Goal: Task Accomplishment & Management: Manage account settings

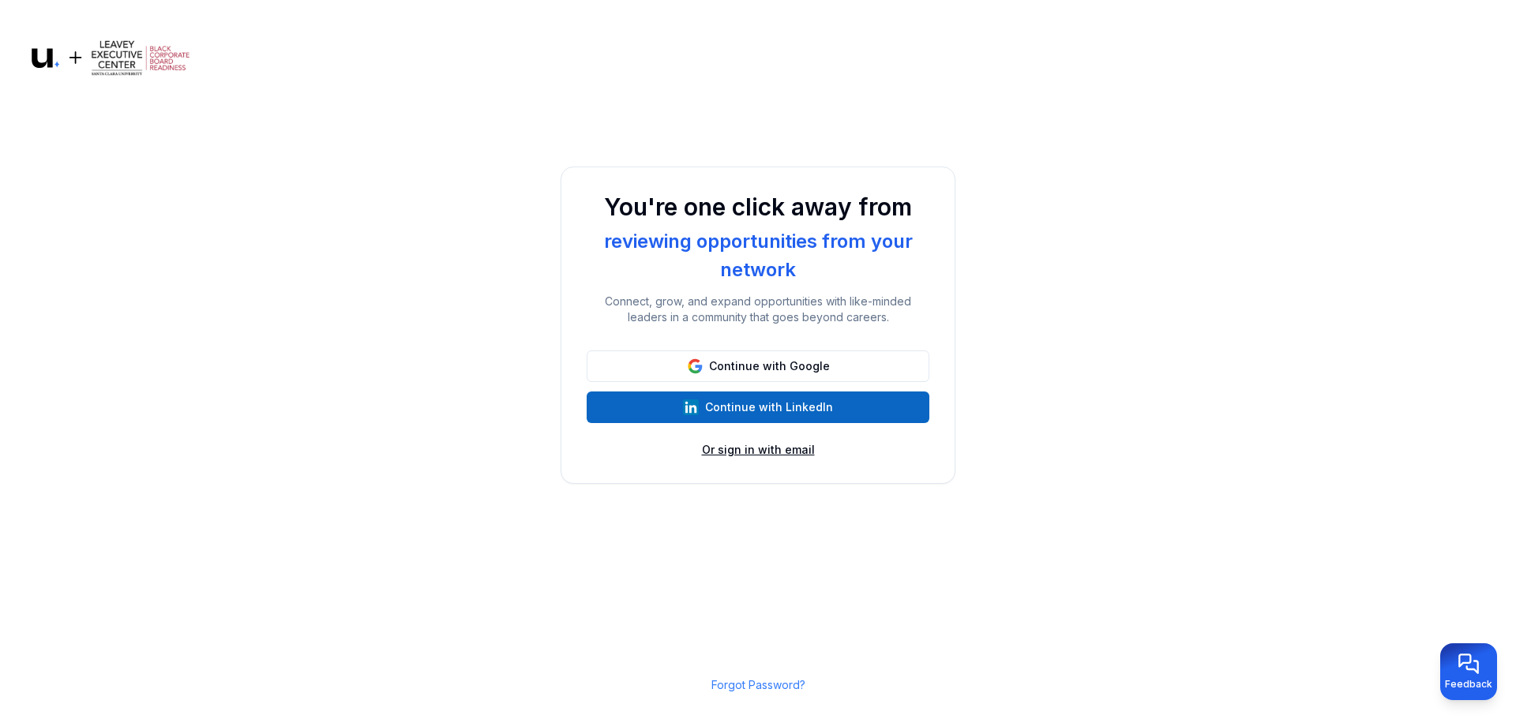
click at [727, 453] on button "Or sign in with email" at bounding box center [758, 450] width 113 height 16
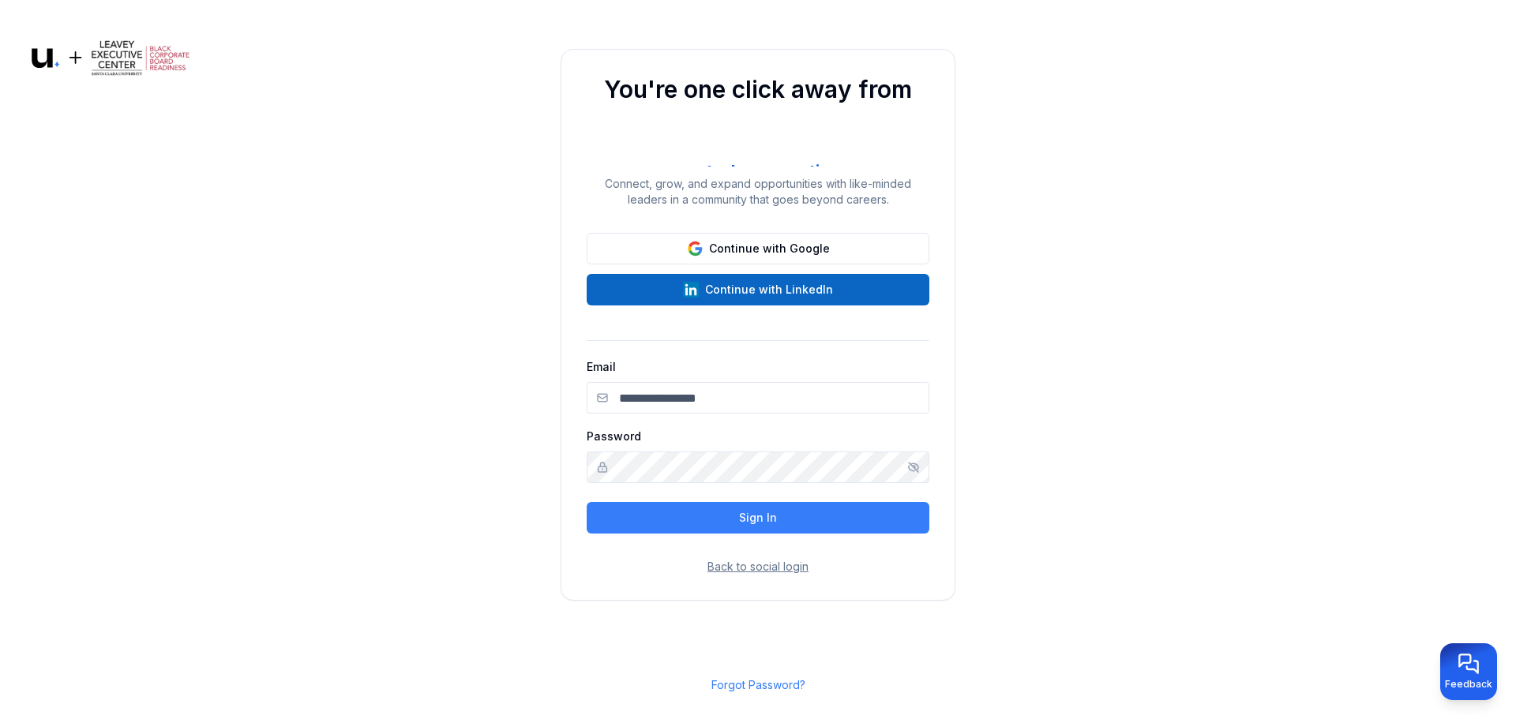
click at [675, 404] on input "Email" at bounding box center [758, 398] width 343 height 32
type input "**********"
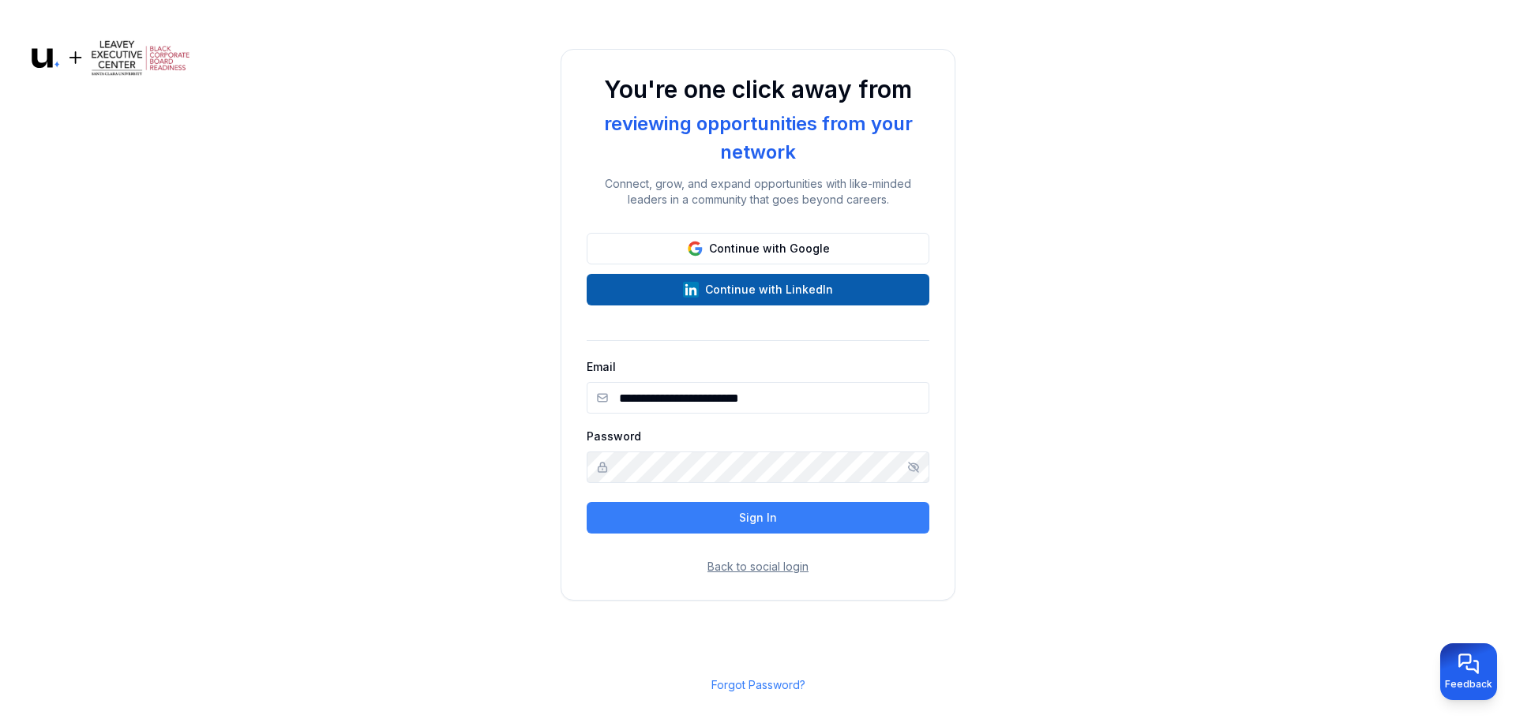
click at [768, 286] on button "Continue with LinkedIn" at bounding box center [758, 290] width 343 height 32
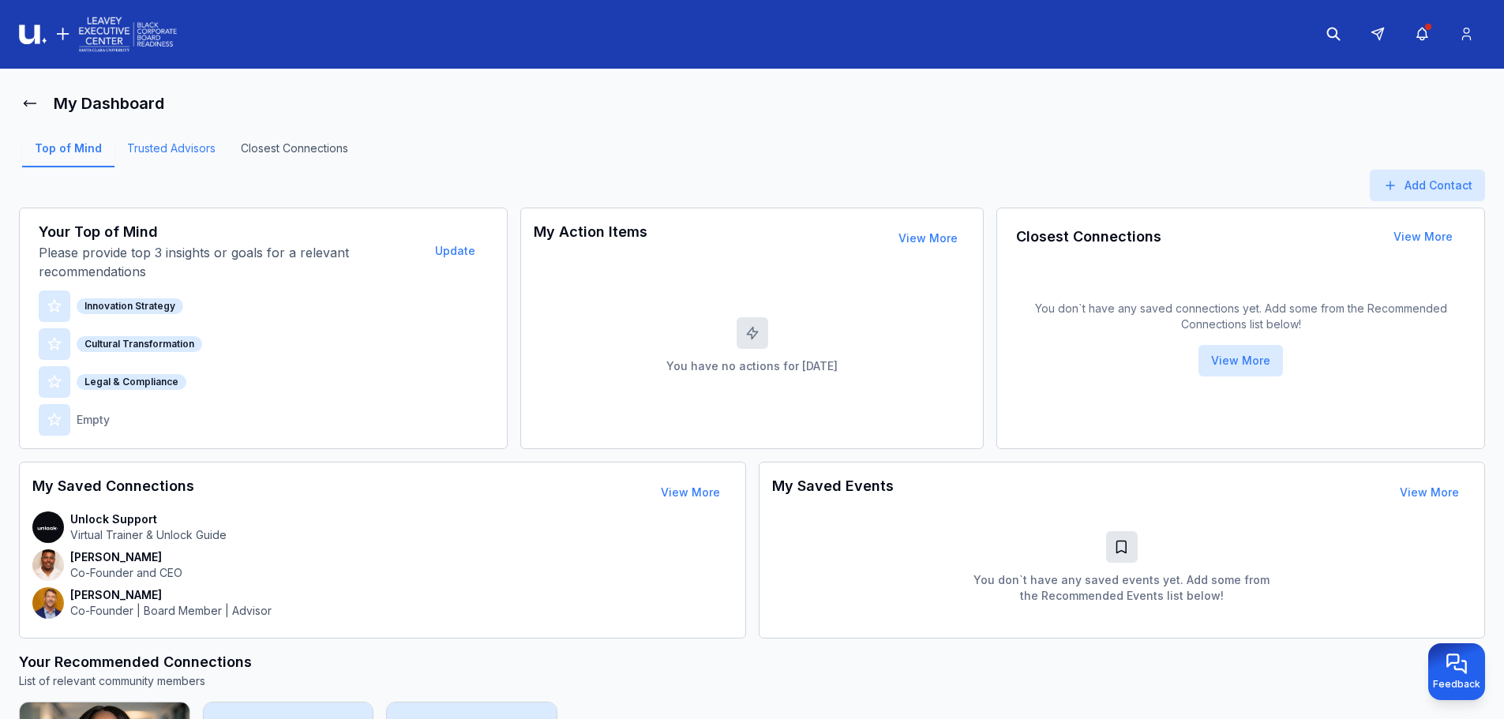
click at [186, 149] on link "Trusted Advisors" at bounding box center [172, 154] width 114 height 27
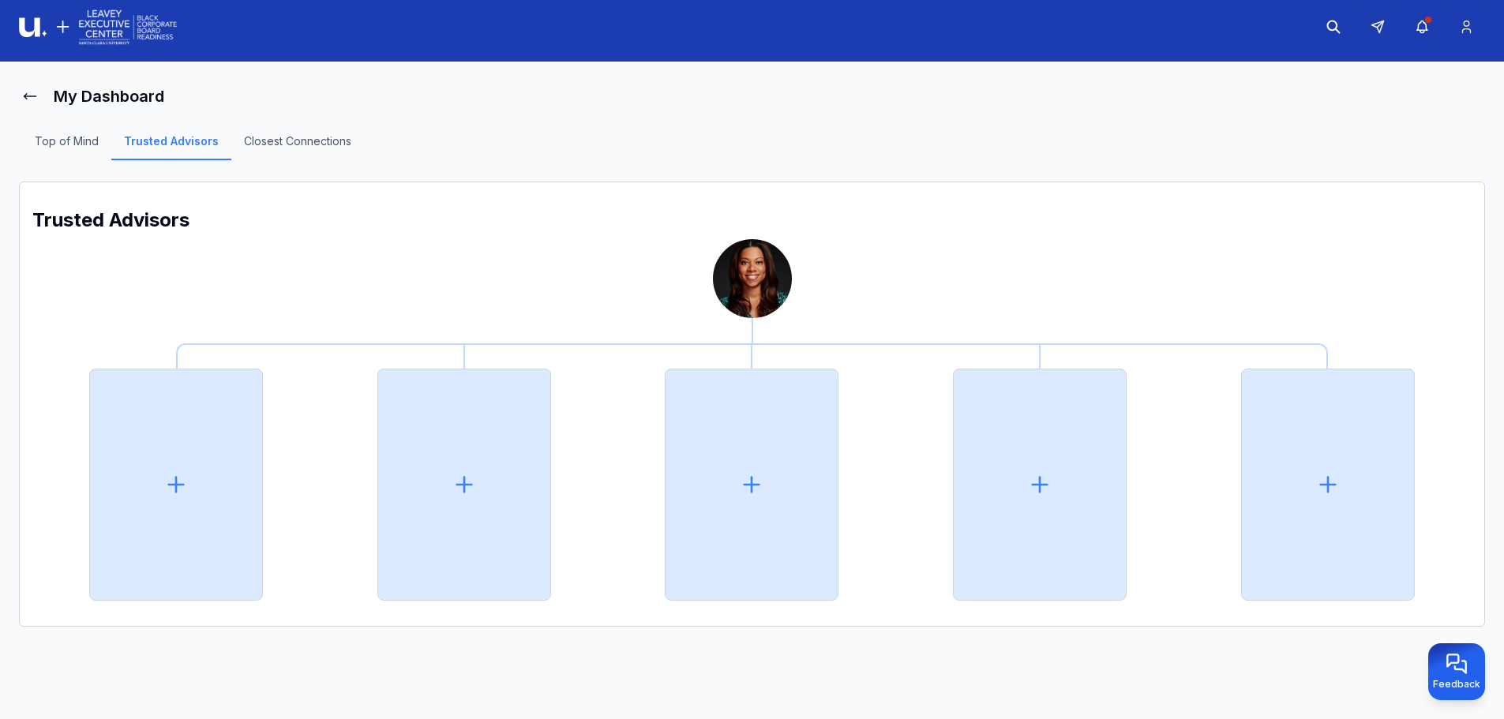
scroll to position [9, 0]
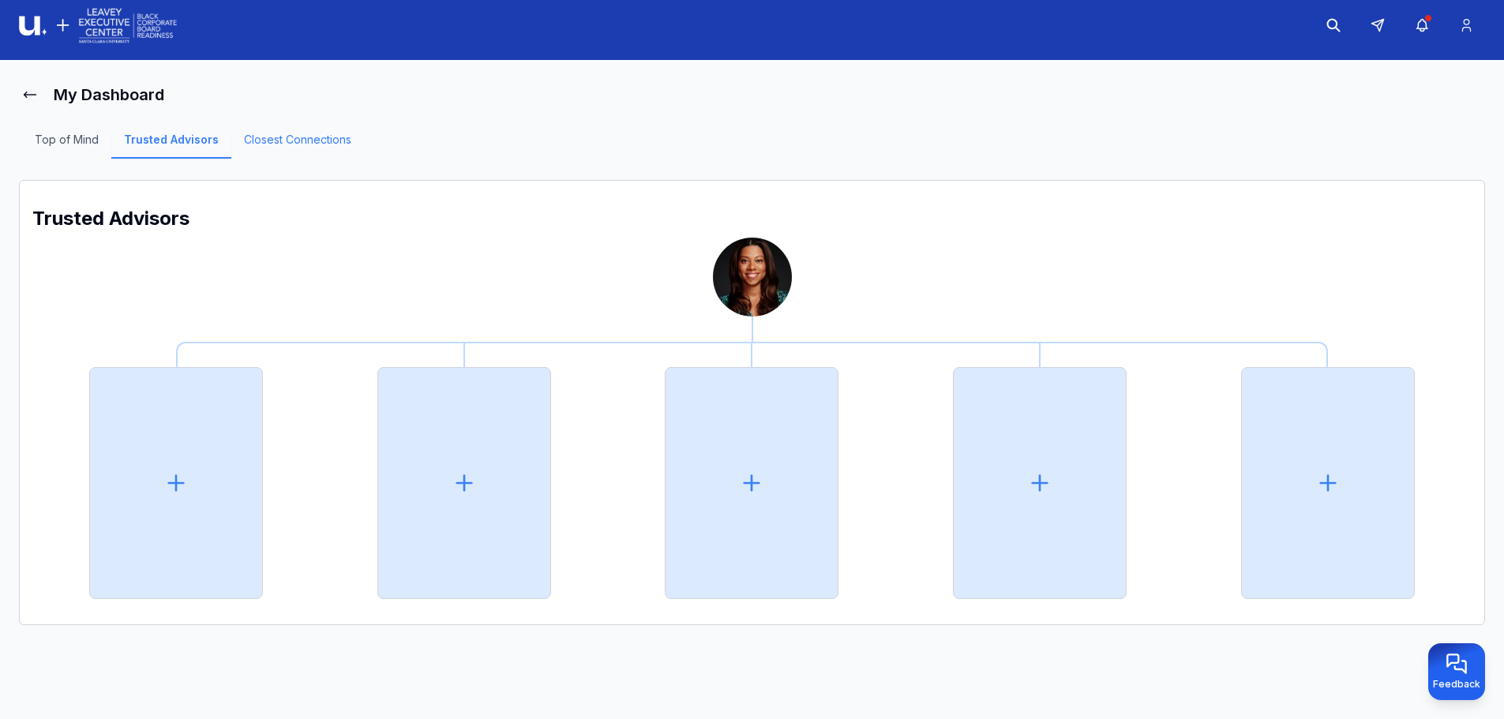
click at [287, 144] on link "Closest Connections" at bounding box center [297, 145] width 133 height 27
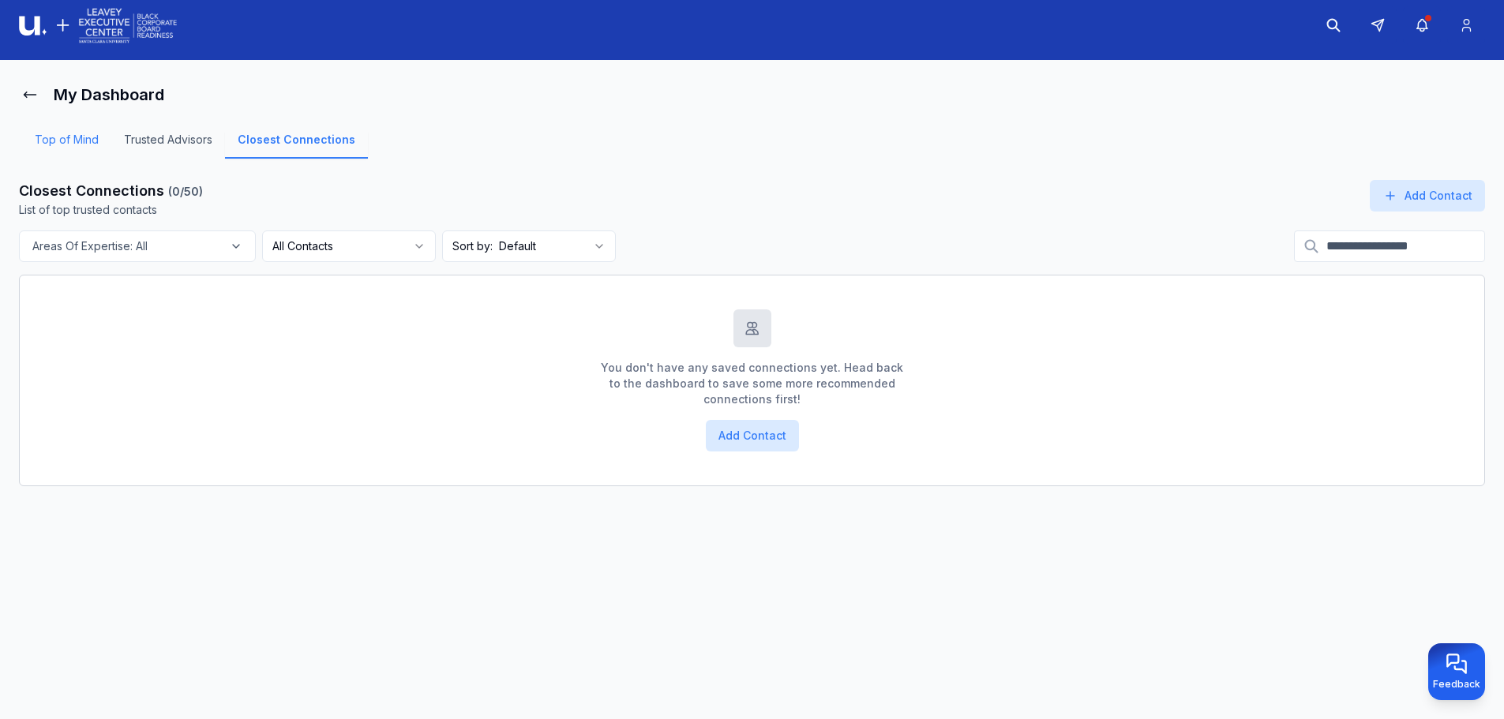
click at [85, 137] on link "Top of Mind" at bounding box center [66, 145] width 89 height 27
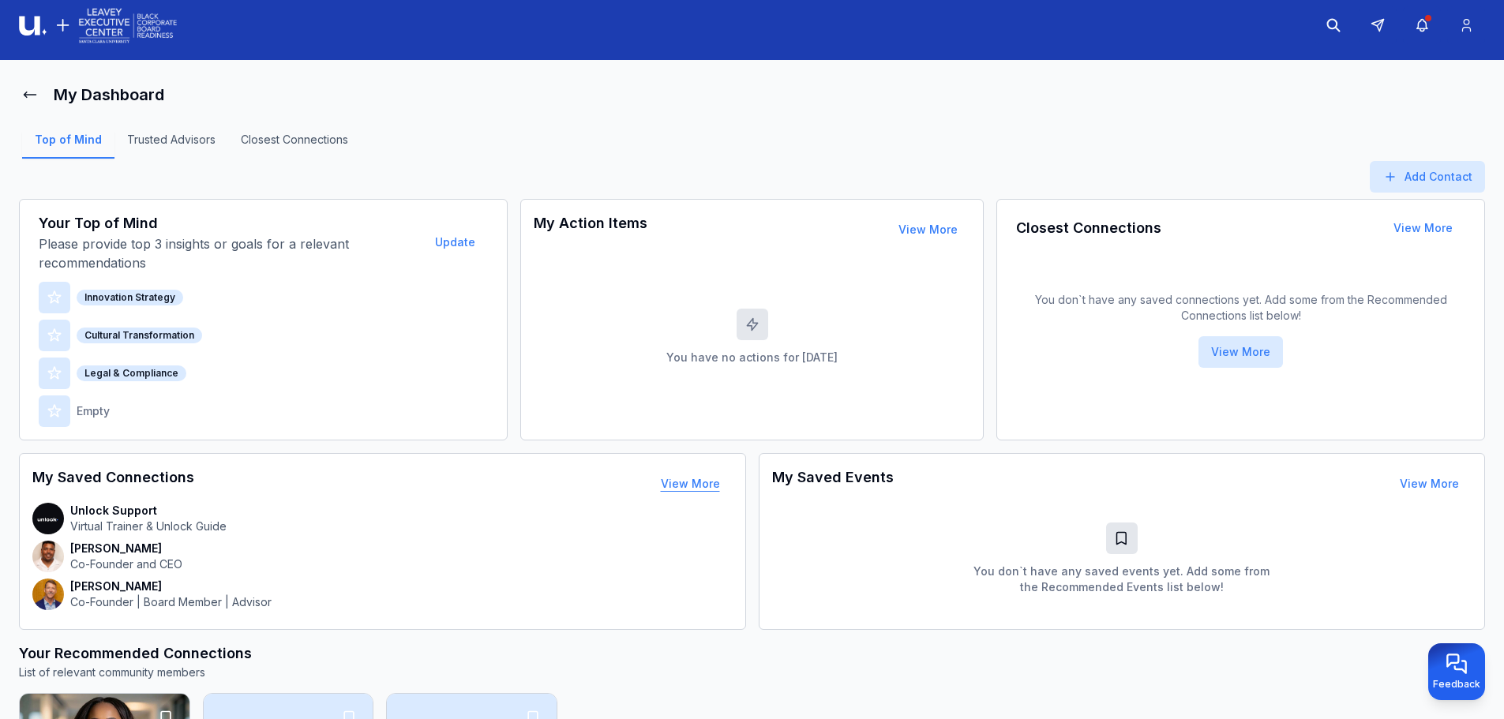
click at [697, 486] on button "View More" at bounding box center [690, 484] width 85 height 32
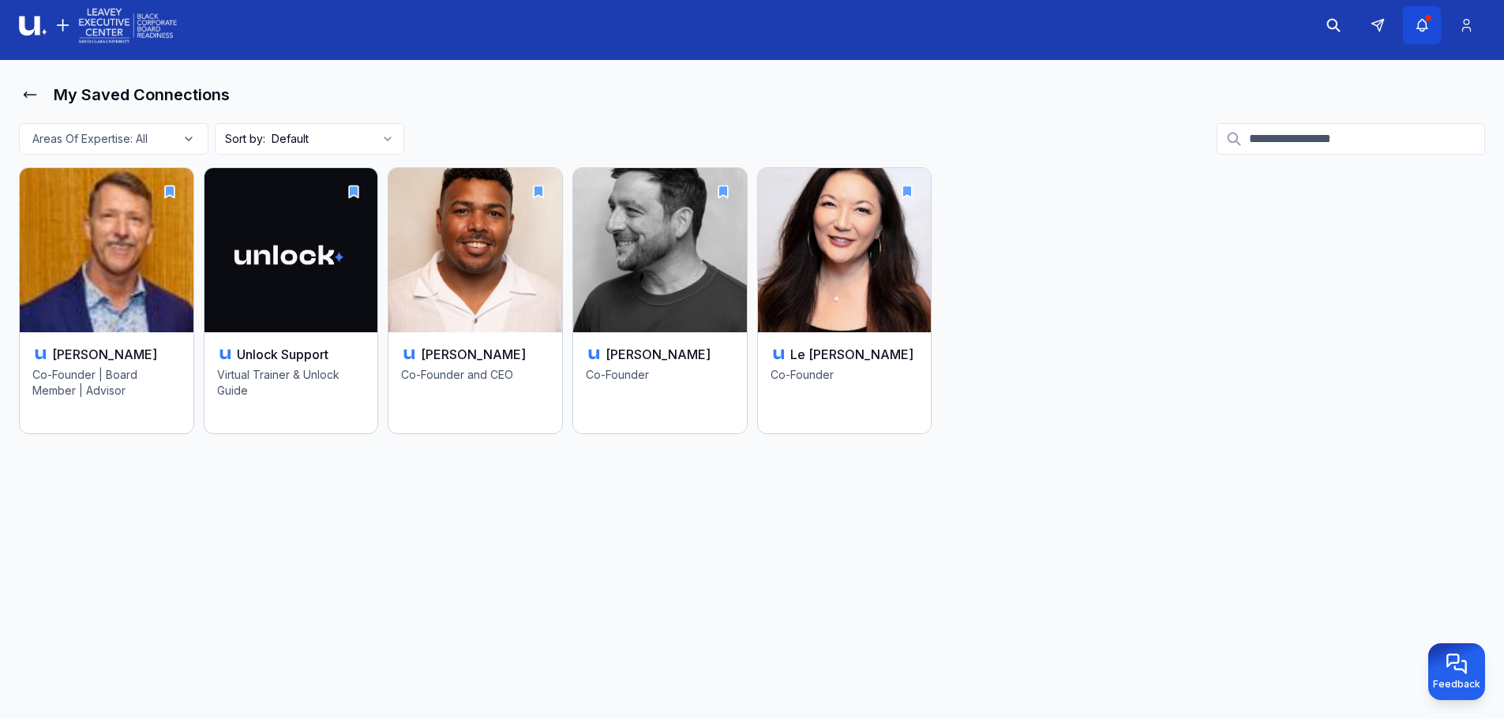
click at [1417, 21] on icon "button" at bounding box center [1422, 25] width 17 height 16
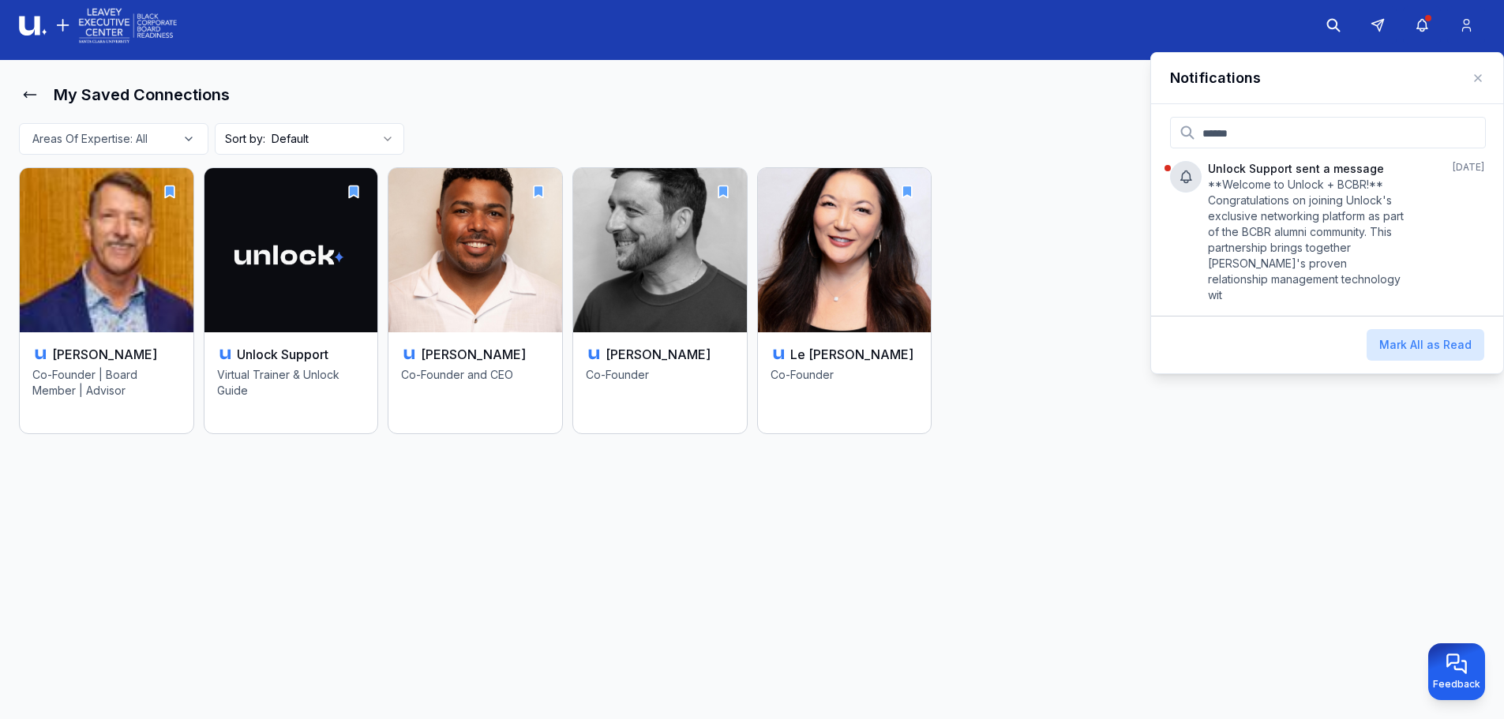
click at [1284, 441] on div "My Saved Connections Areas Of Expertise: All Sort by: Default Thane Kreiner Co-…" at bounding box center [752, 280] width 1467 height 403
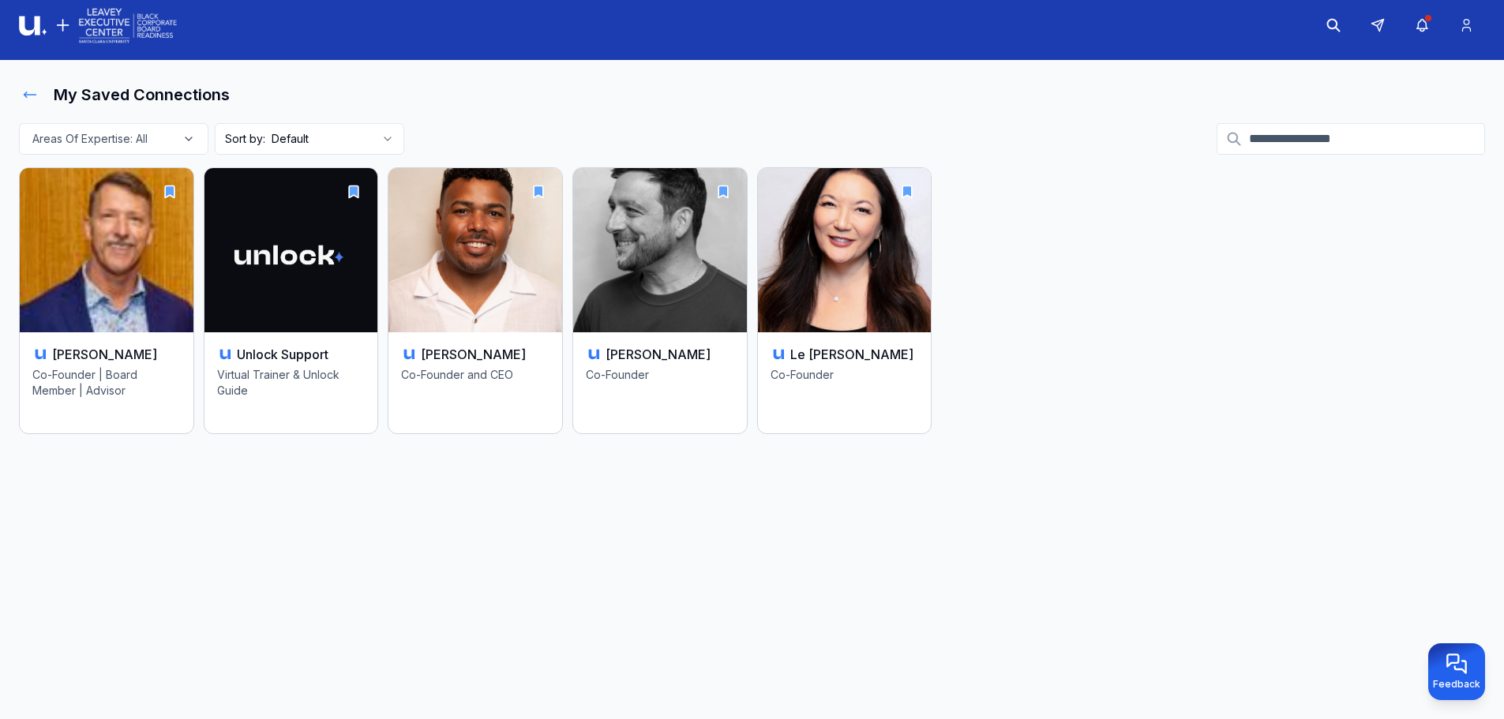
click at [32, 95] on icon at bounding box center [30, 95] width 16 height 16
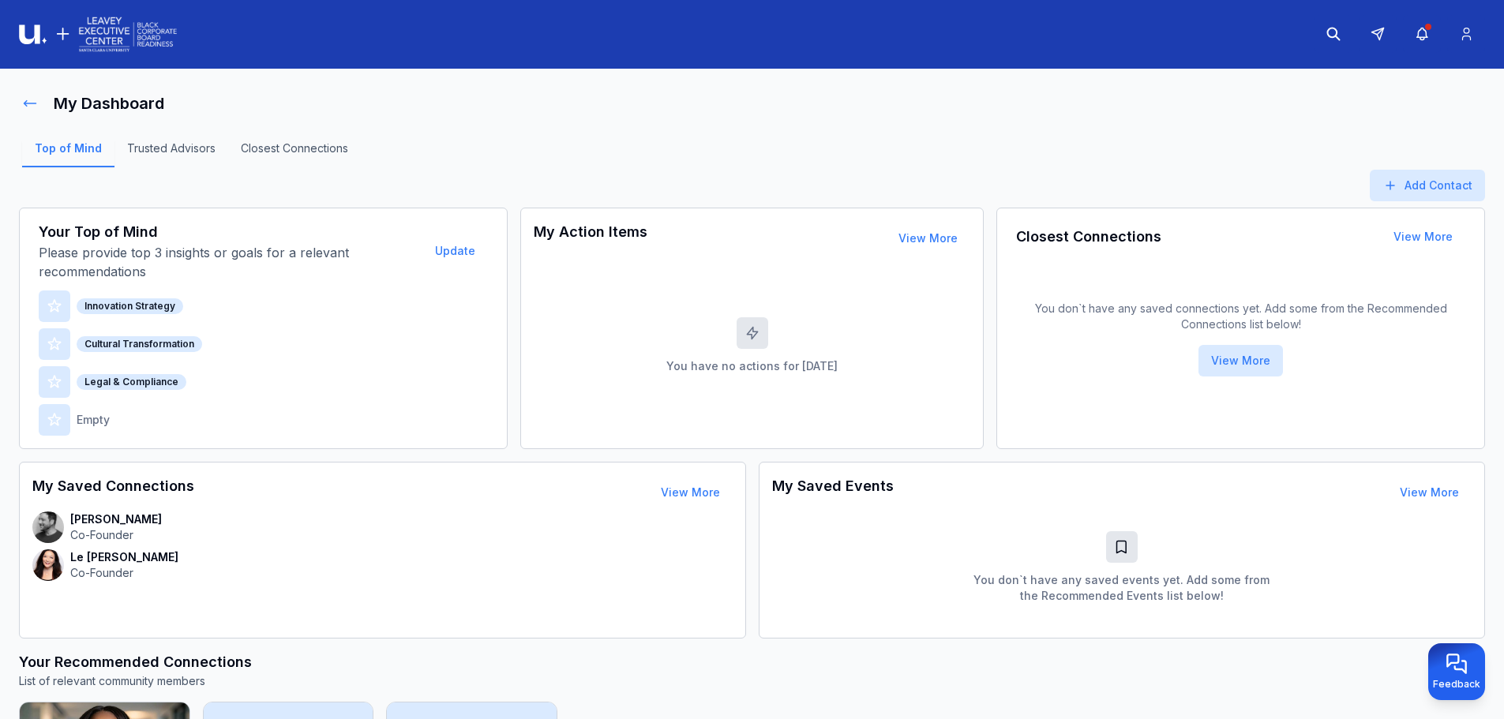
click at [25, 103] on icon at bounding box center [30, 103] width 12 height 6
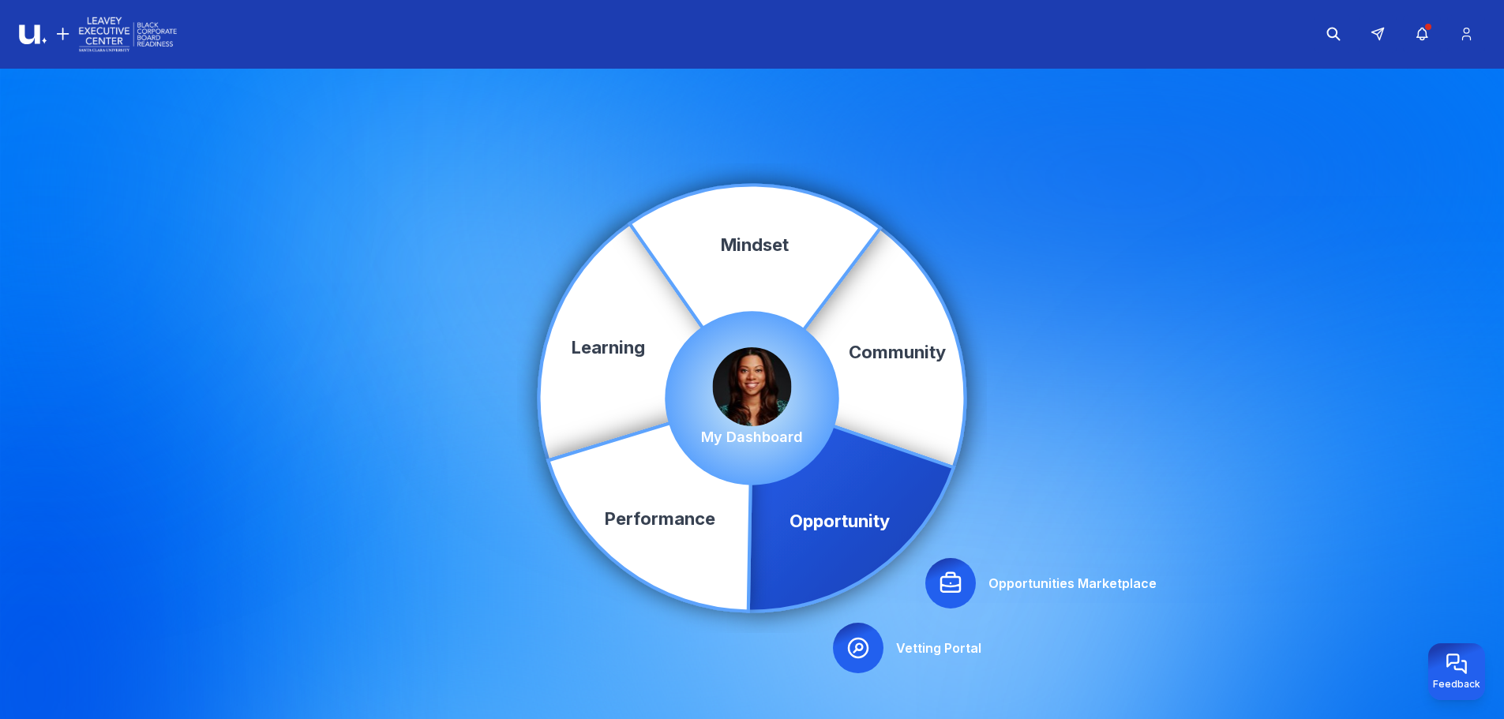
click at [812, 522] on icon at bounding box center [851, 504] width 205 height 213
click at [951, 584] on icon at bounding box center [950, 582] width 19 height 19
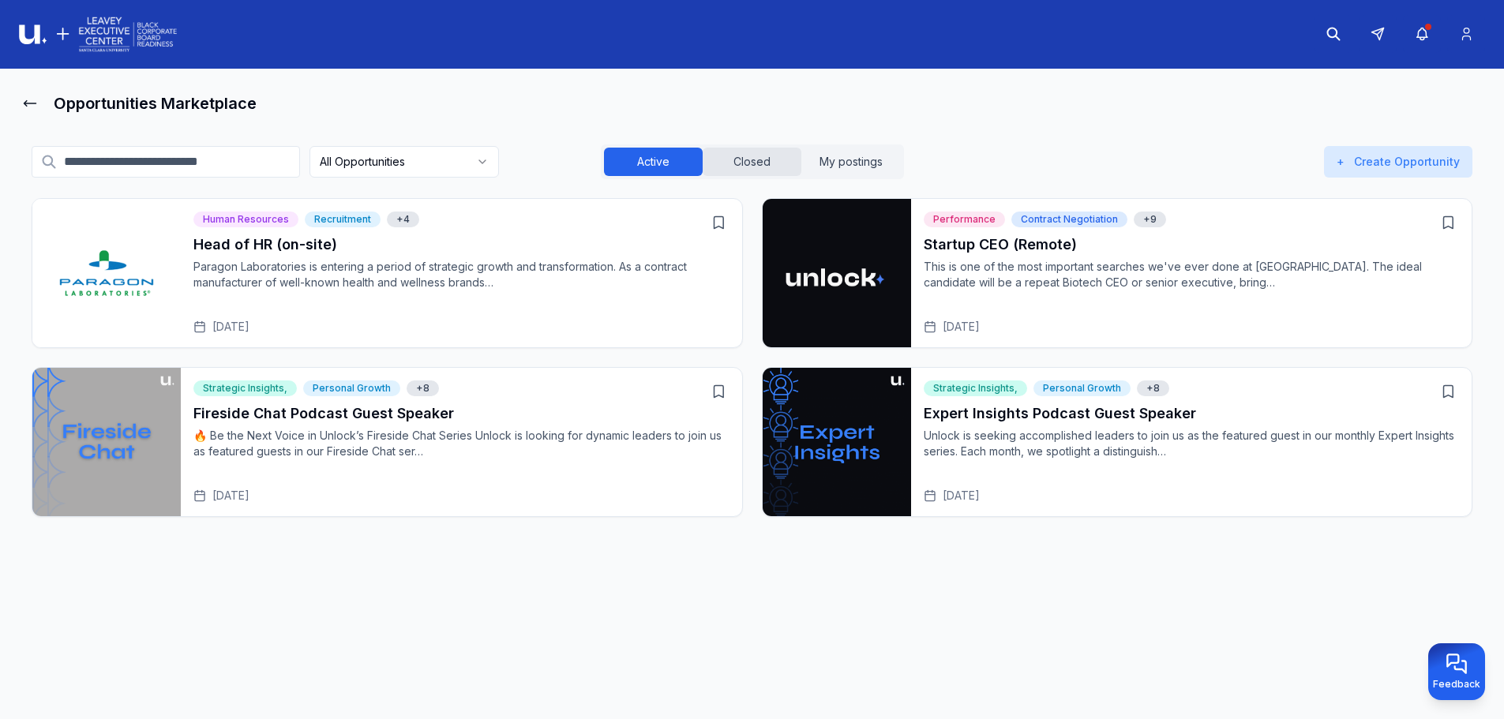
click at [741, 172] on button "Closed" at bounding box center [752, 162] width 99 height 28
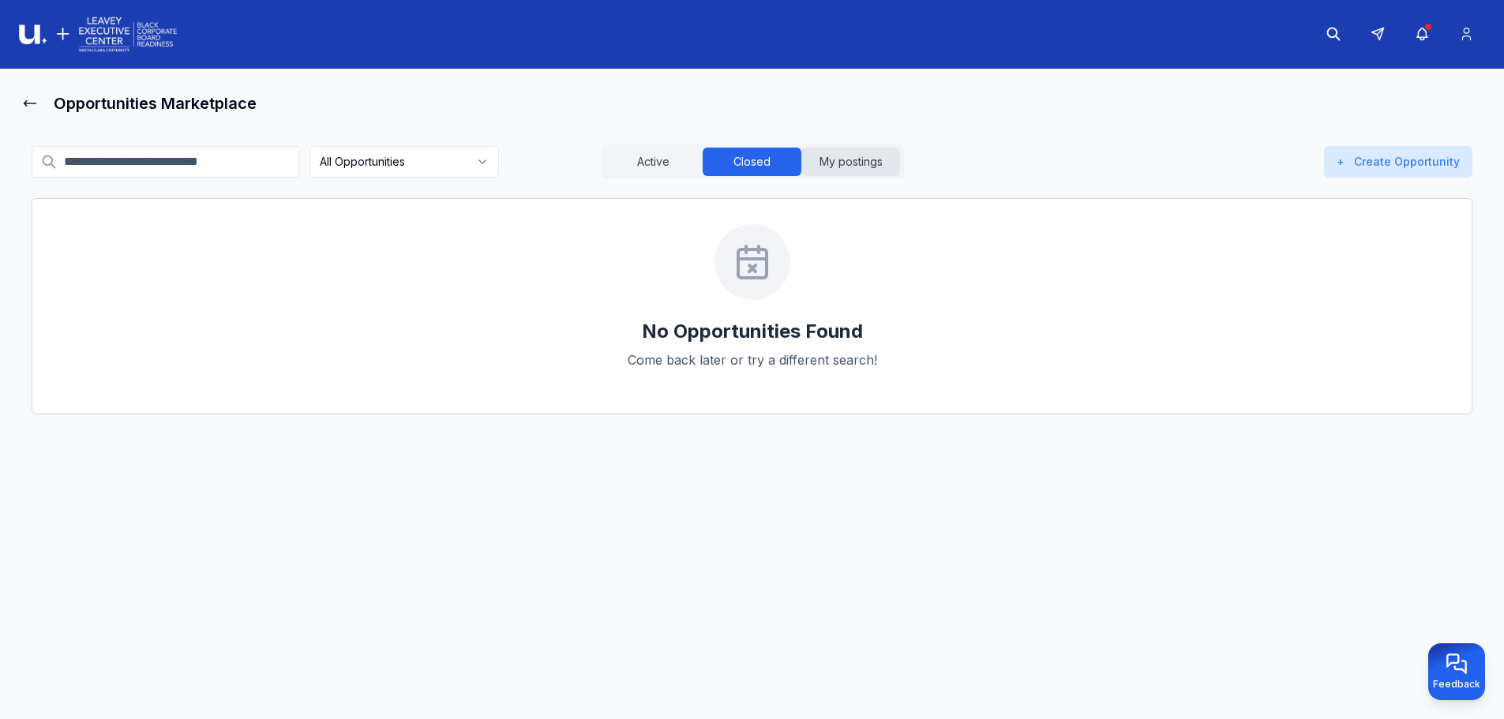
click at [853, 165] on button "My postings" at bounding box center [851, 162] width 99 height 28
click at [657, 160] on button "Active" at bounding box center [653, 162] width 99 height 28
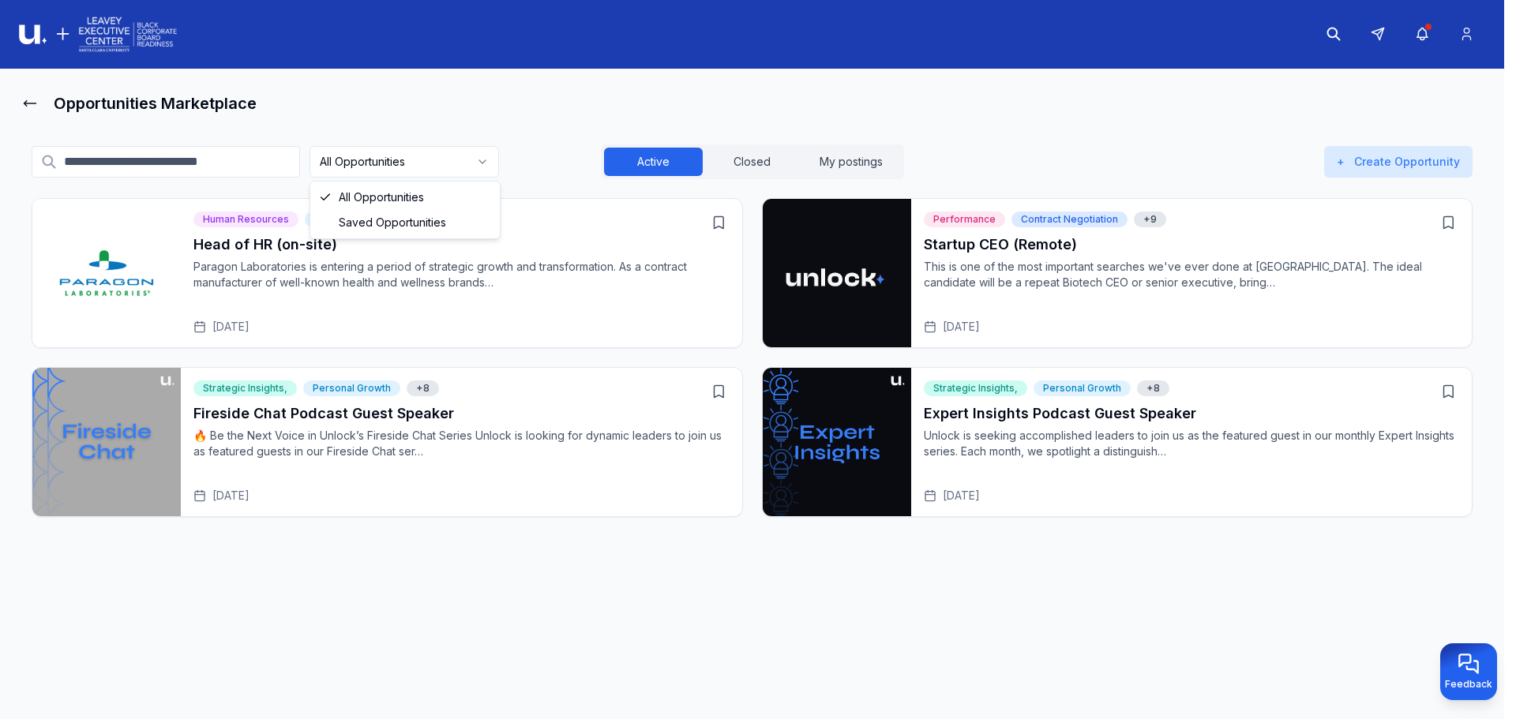
click at [496, 175] on html "Opportunities Marketplace All Opportunities Active Closed My postings + Create …" at bounding box center [758, 359] width 1516 height 719
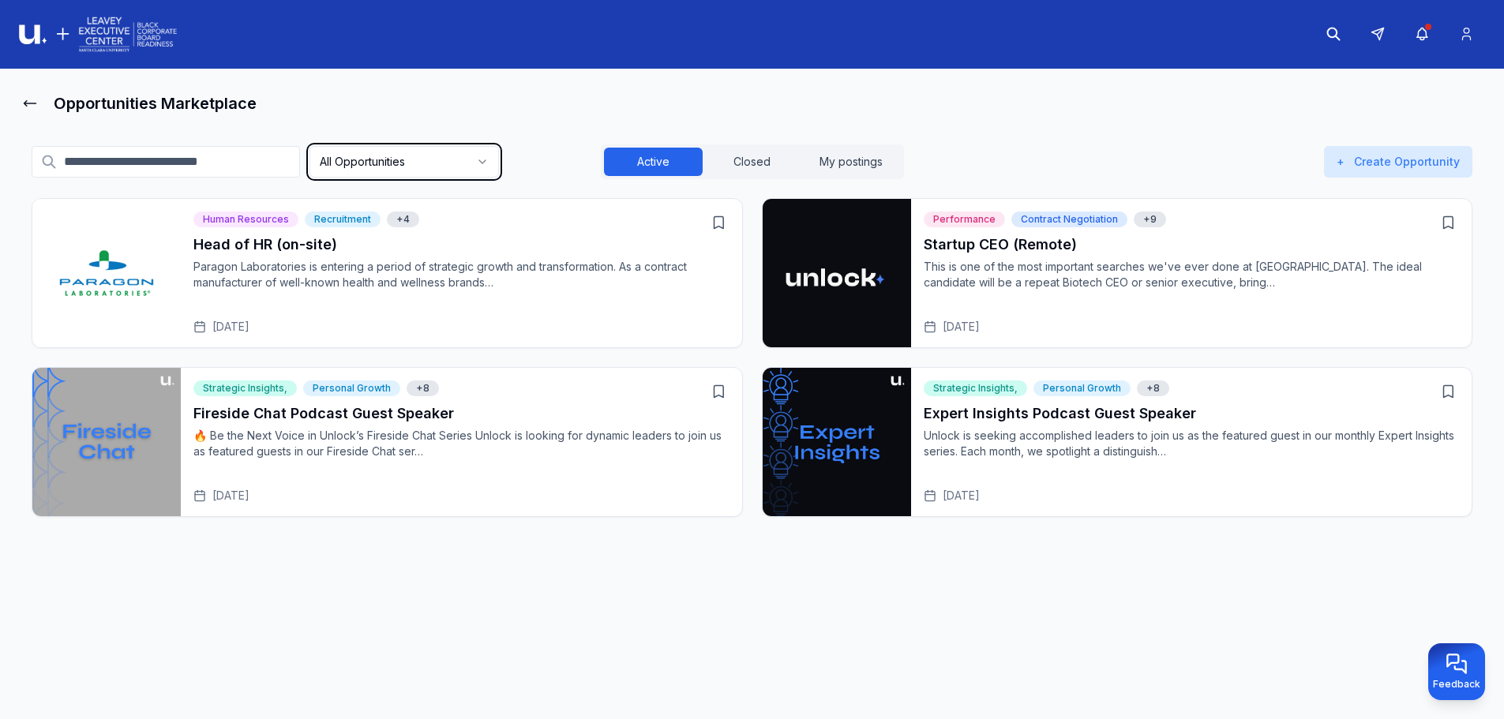
click at [540, 130] on html "Opportunities Marketplace All Opportunities Active Closed My postings + Create …" at bounding box center [752, 359] width 1504 height 719
click at [1463, 33] on icon at bounding box center [1467, 34] width 17 height 16
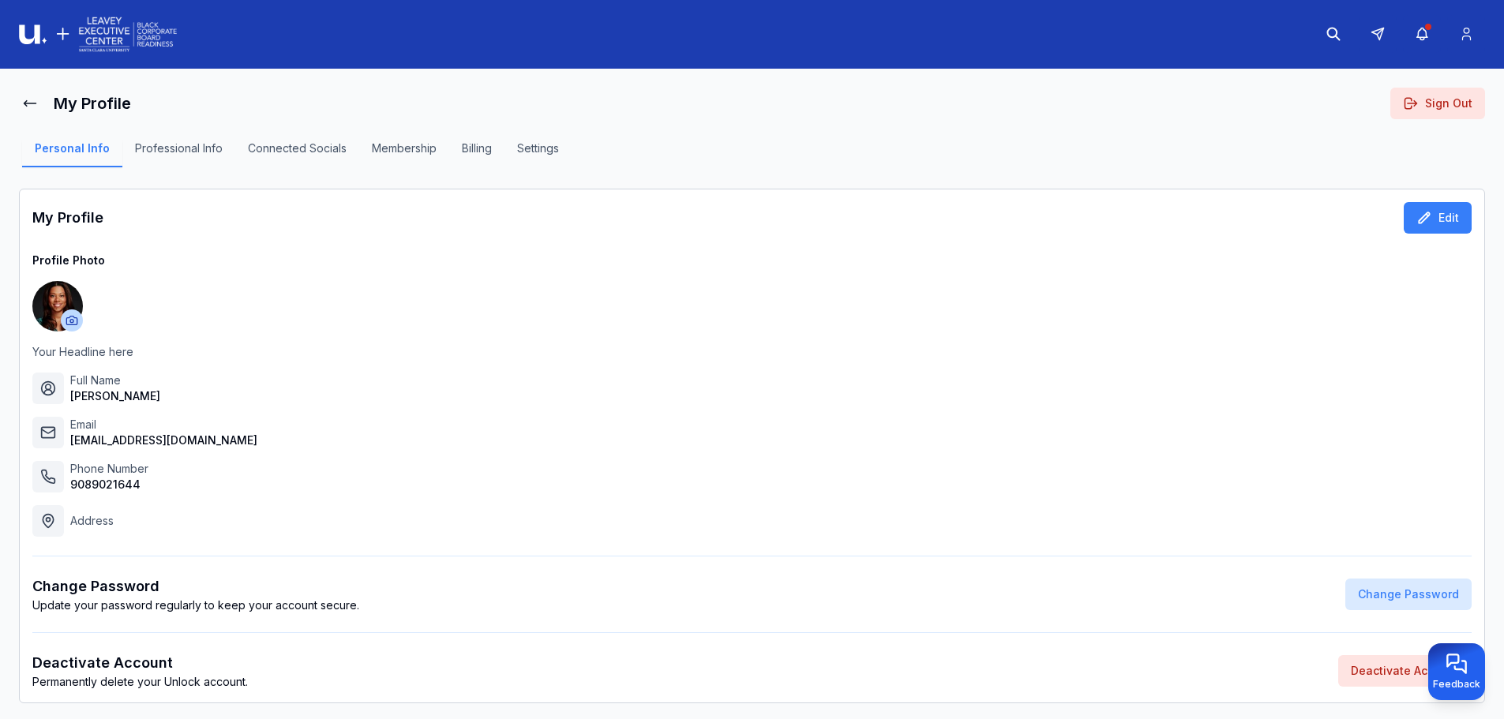
click at [203, 148] on button "Professional Info" at bounding box center [178, 154] width 113 height 27
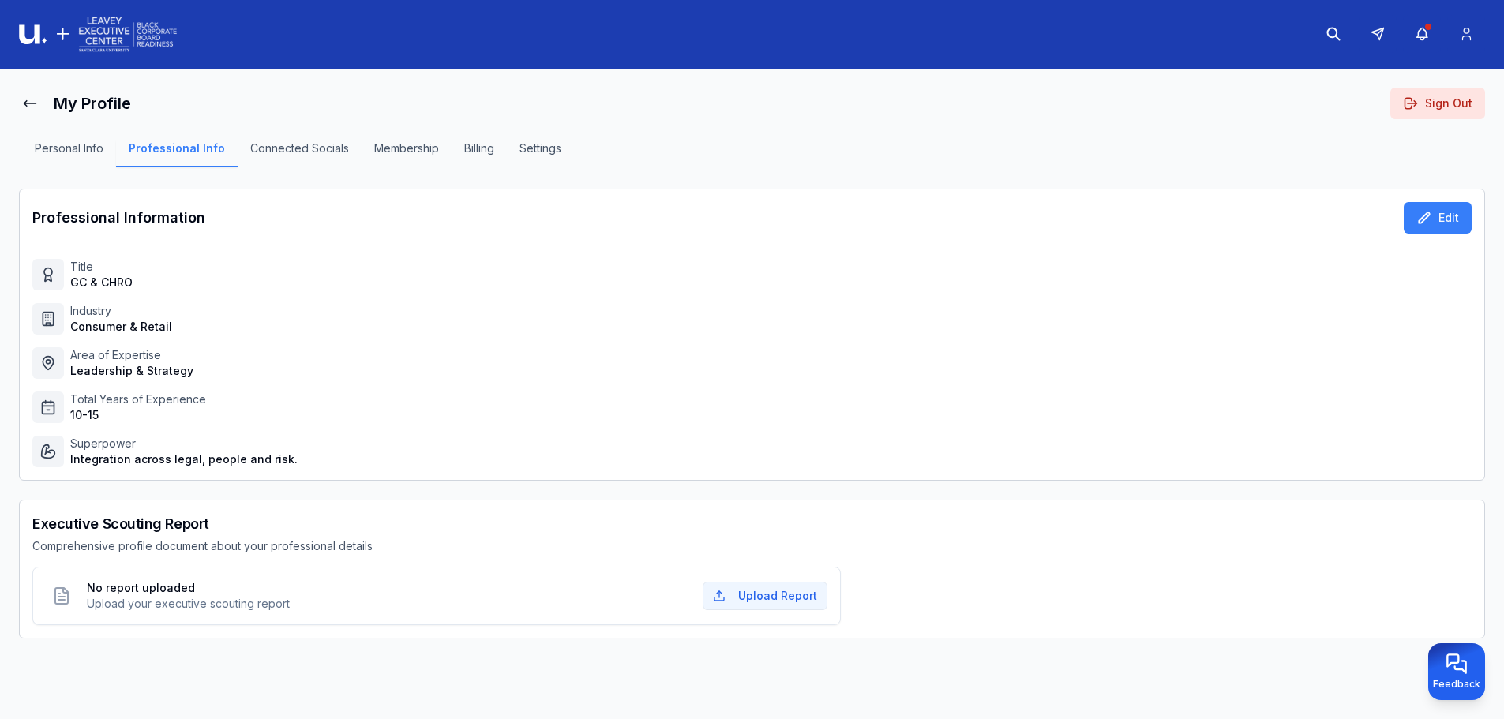
click at [343, 159] on button "Connected Socials" at bounding box center [300, 154] width 124 height 27
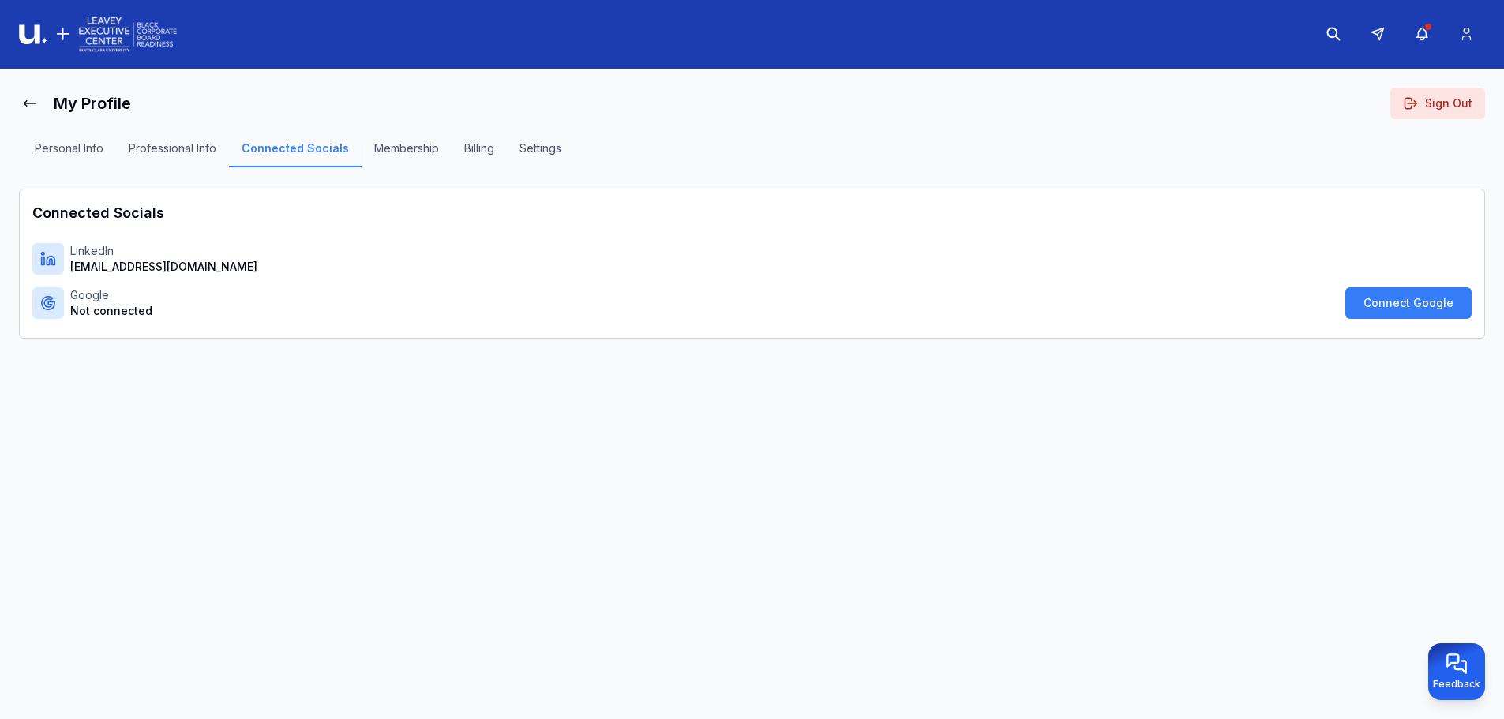
click at [327, 148] on button "Connected Socials" at bounding box center [295, 154] width 133 height 27
click at [378, 156] on button "Membership" at bounding box center [407, 154] width 90 height 27
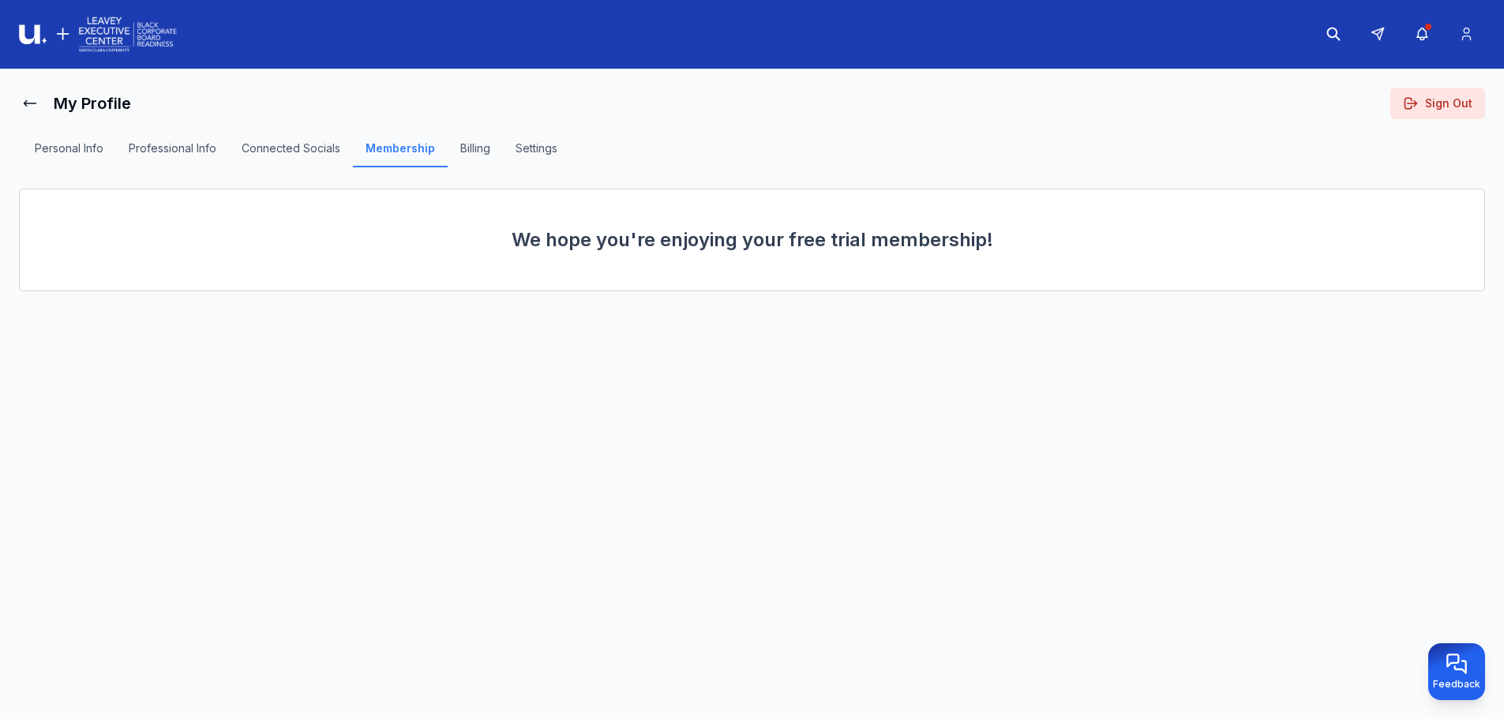
click at [480, 152] on button "Billing" at bounding box center [475, 154] width 55 height 27
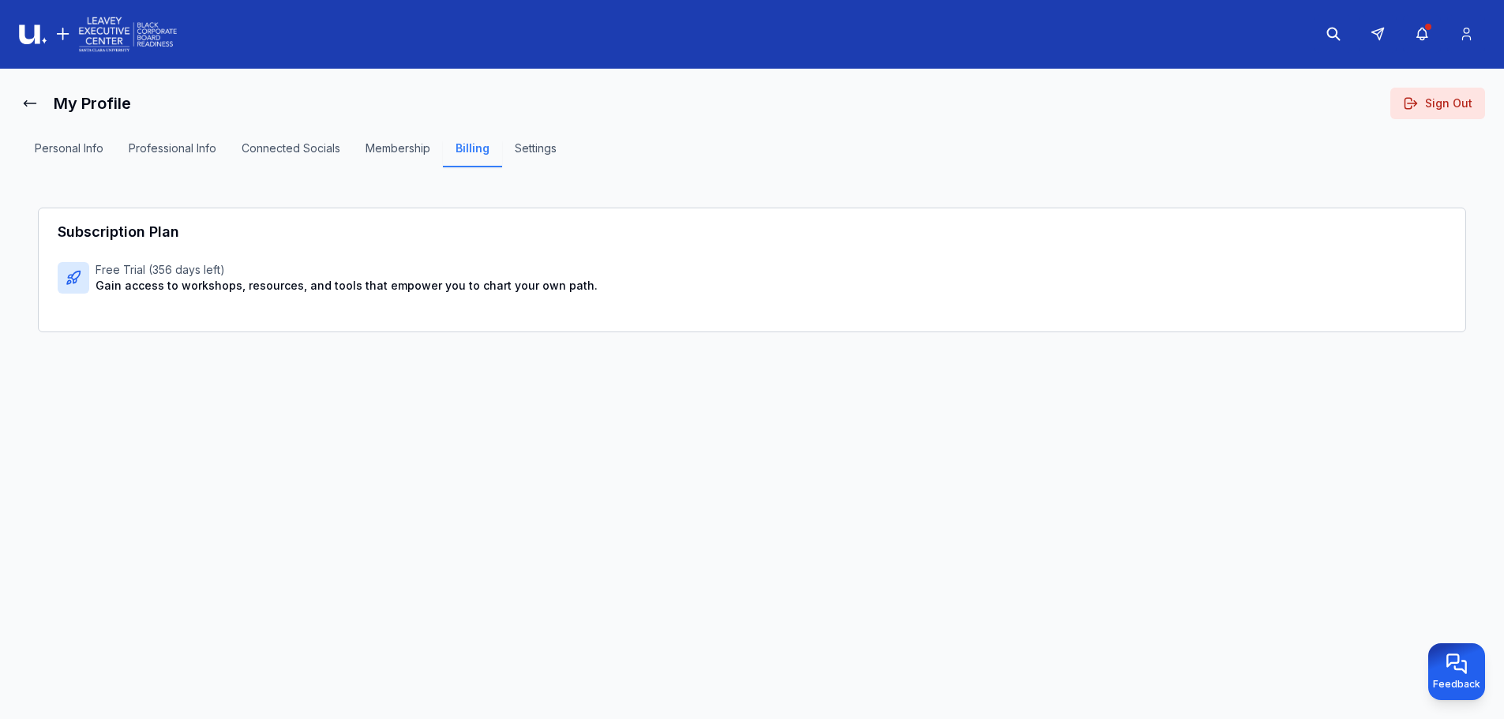
click at [527, 156] on button "Settings" at bounding box center [535, 154] width 67 height 27
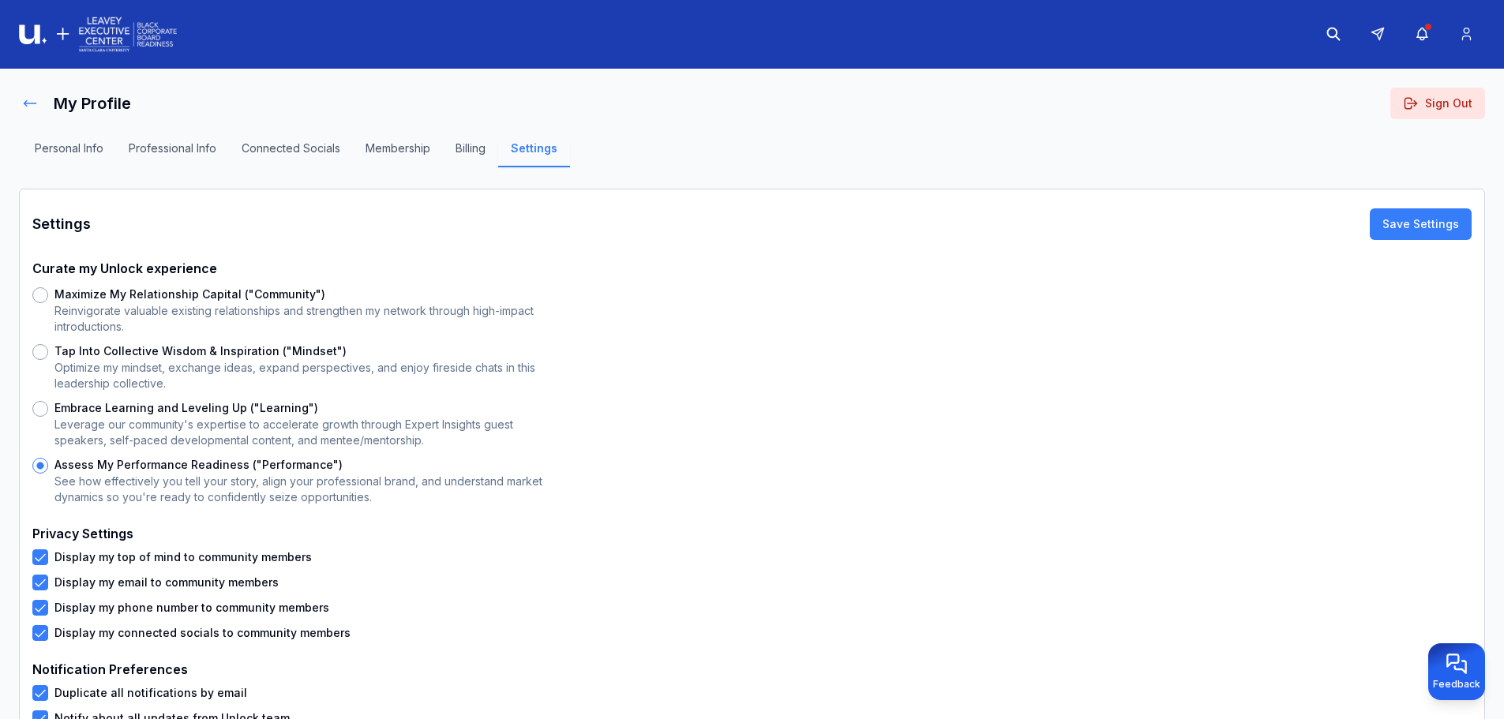
click at [27, 101] on icon at bounding box center [30, 103] width 12 height 6
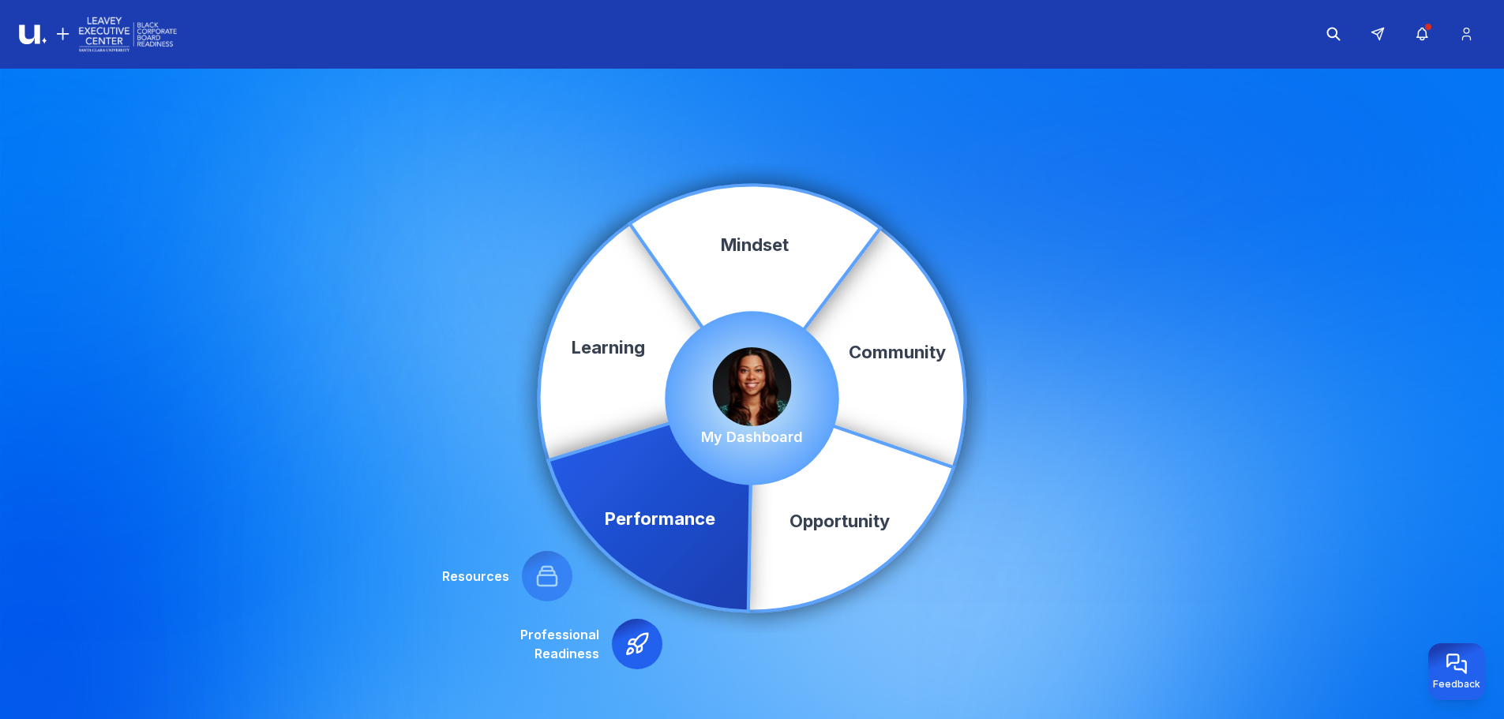
click at [718, 544] on icon at bounding box center [650, 504] width 204 height 213
click at [617, 490] on icon at bounding box center [650, 504] width 204 height 213
click at [554, 589] on icon at bounding box center [547, 576] width 25 height 25
click at [637, 648] on icon at bounding box center [637, 644] width 21 height 21
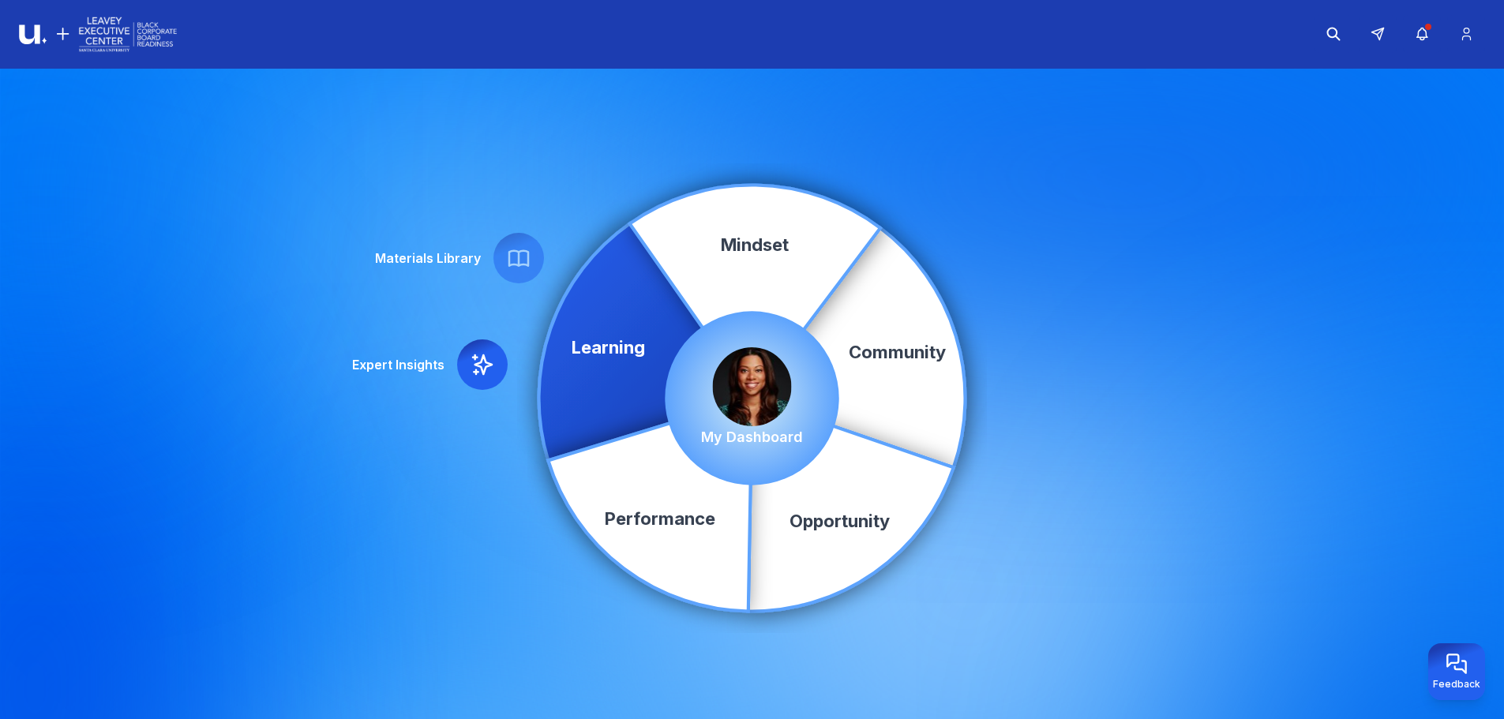
click at [483, 371] on icon at bounding box center [482, 364] width 25 height 25
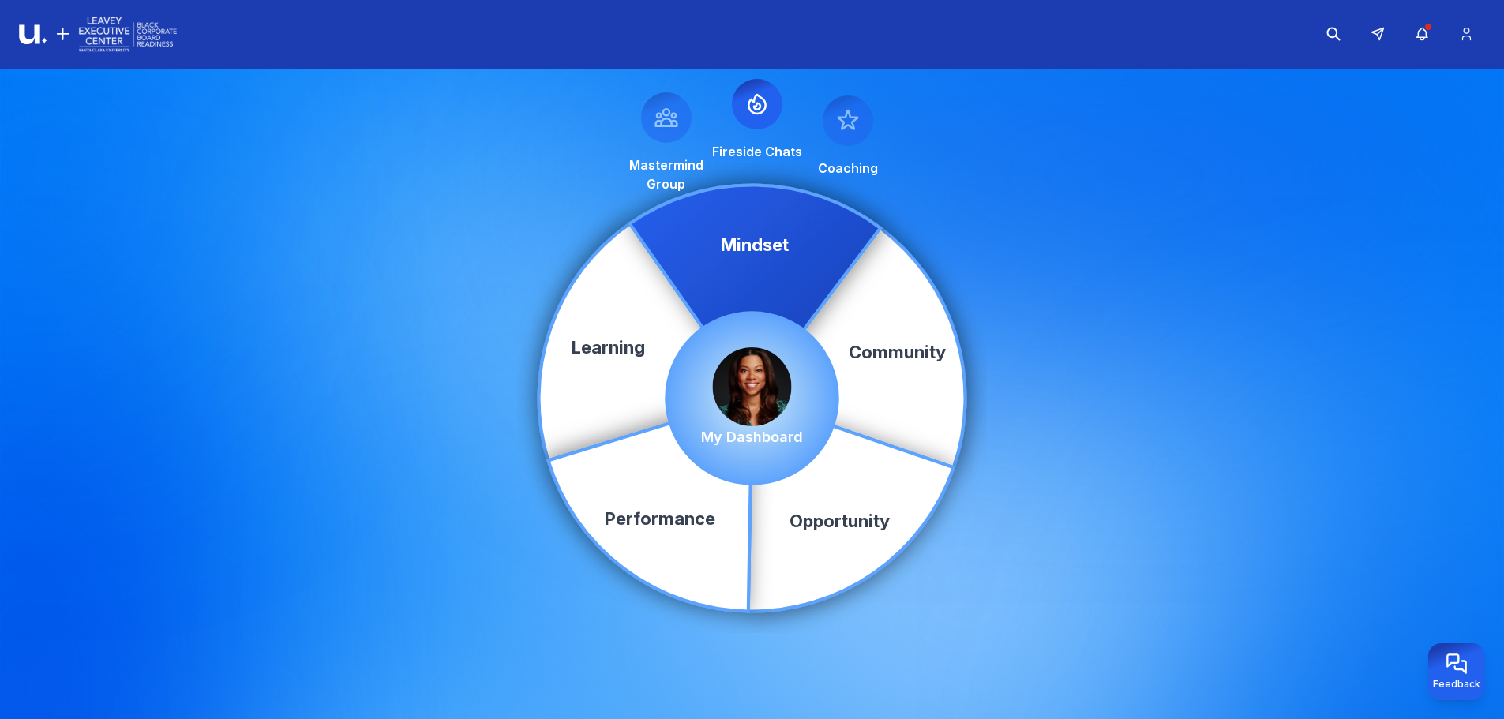
click at [747, 115] on icon at bounding box center [757, 104] width 25 height 25
